Goal: Complete application form

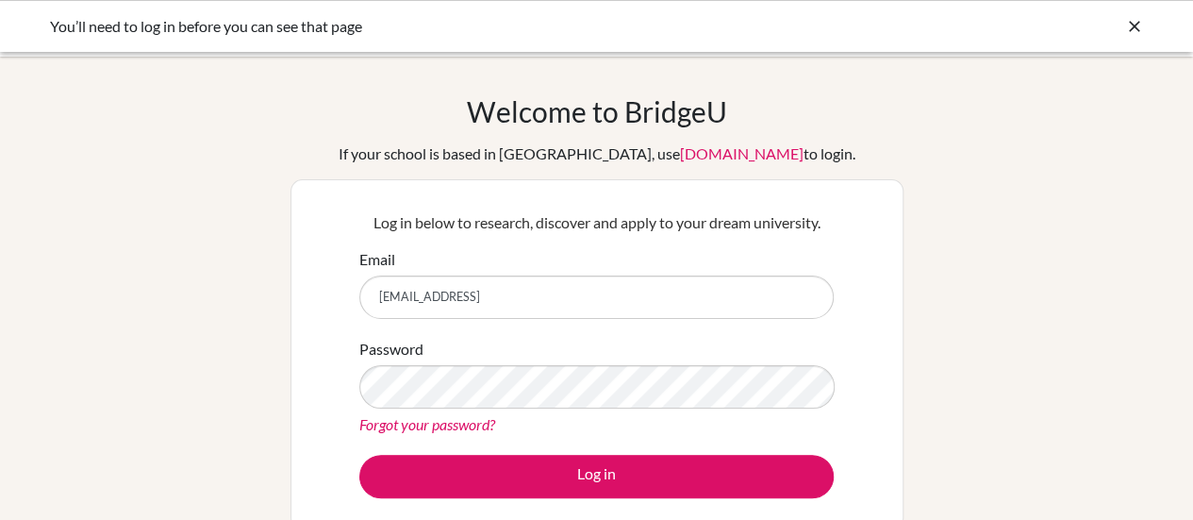
type input "[EMAIL_ADDRESS]"
click at [359, 455] on button "Log in" at bounding box center [596, 476] width 475 height 43
click at [499, 301] on input "chsu@dishs.tp.edu.twc" at bounding box center [596, 296] width 475 height 43
type input "chsu@dishs.tp.edu.tw"
click at [729, 352] on div "Password Forgot your password?" at bounding box center [596, 387] width 475 height 98
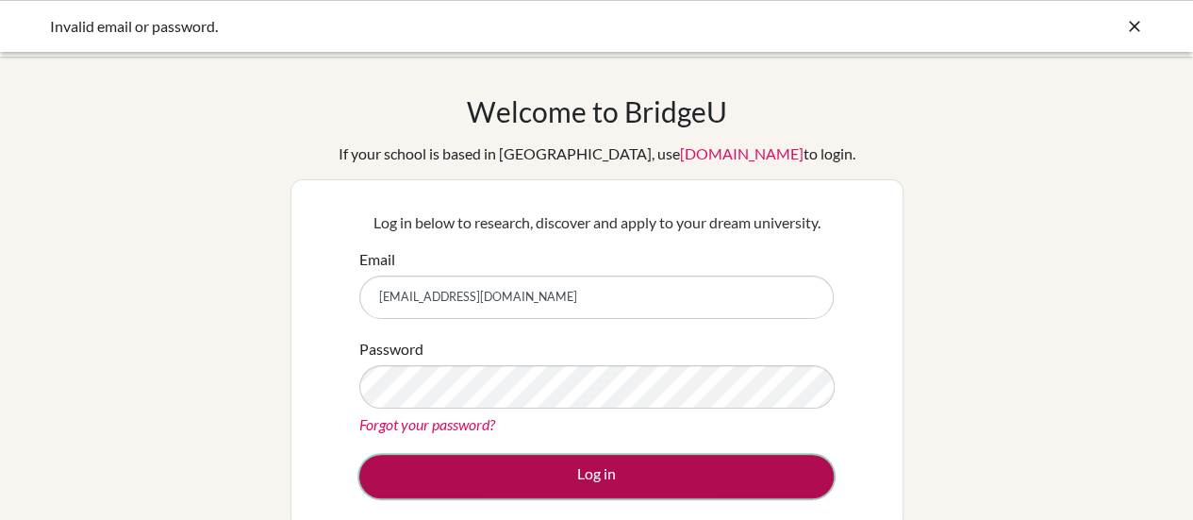
click at [509, 480] on button "Log in" at bounding box center [596, 476] width 475 height 43
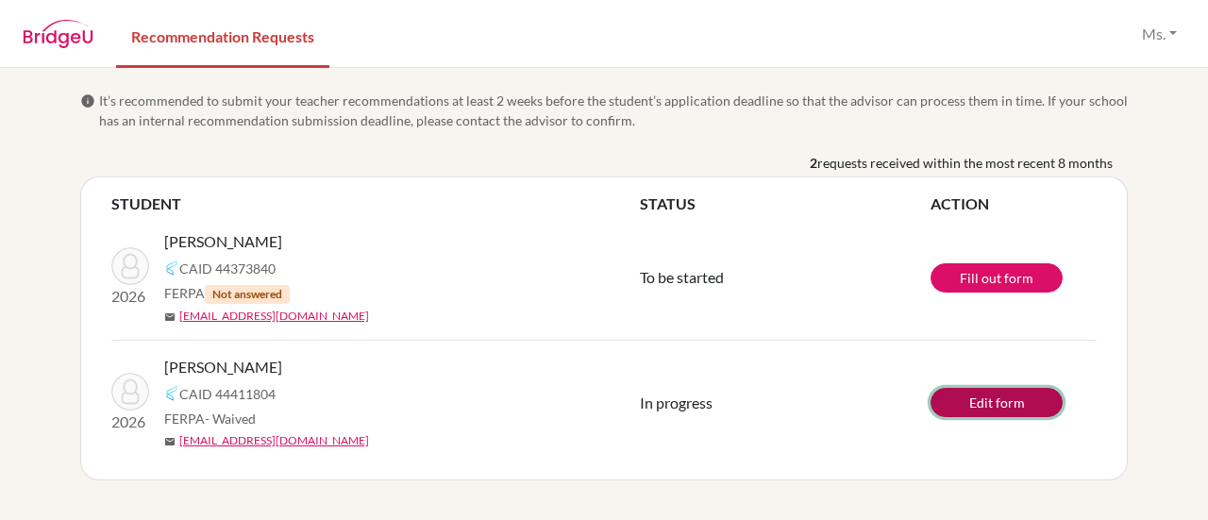
click at [983, 400] on link "Edit form" at bounding box center [996, 402] width 132 height 29
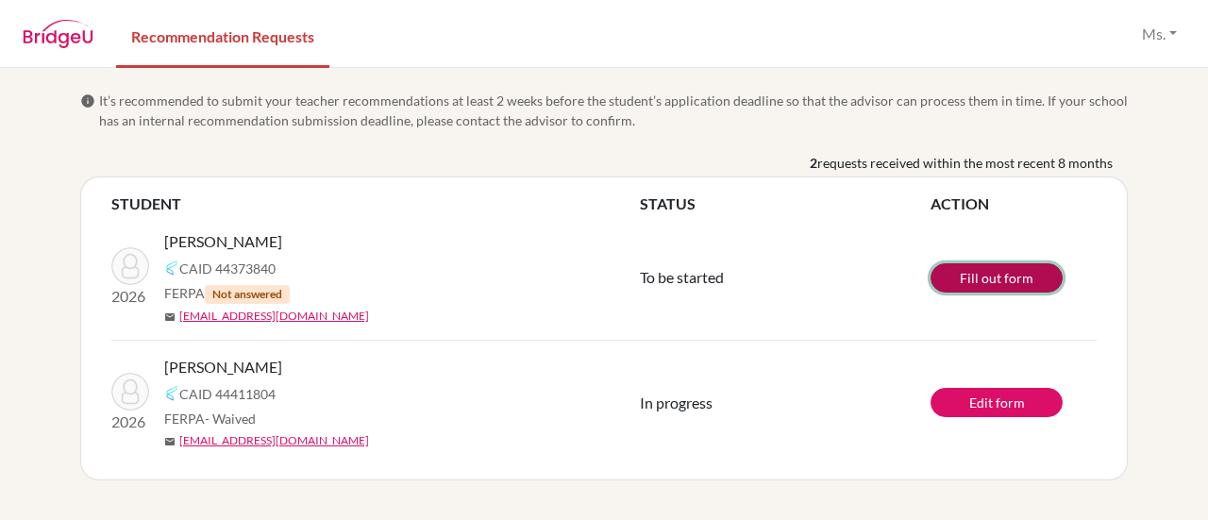
click at [994, 276] on link "Fill out form" at bounding box center [996, 277] width 132 height 29
click at [967, 275] on link "Fill out form" at bounding box center [996, 277] width 132 height 29
click at [994, 280] on link "Fill out form" at bounding box center [996, 277] width 132 height 29
click at [261, 295] on span "Not answered" at bounding box center [247, 294] width 85 height 19
click at [460, 296] on div "FERPA Not answered" at bounding box center [409, 293] width 490 height 21
